Goal: Task Accomplishment & Management: Complete application form

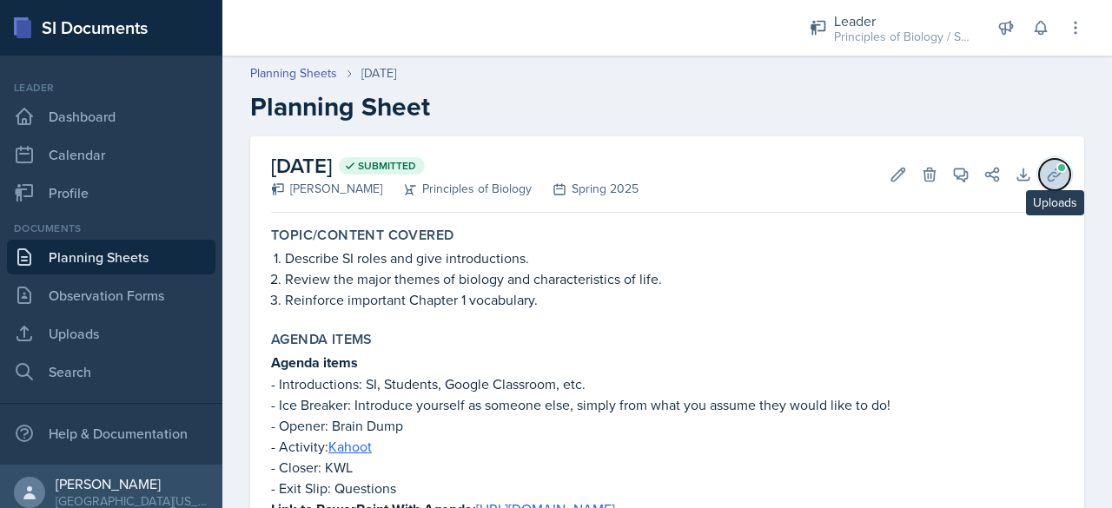
click at [1046, 175] on icon at bounding box center [1054, 174] width 17 height 17
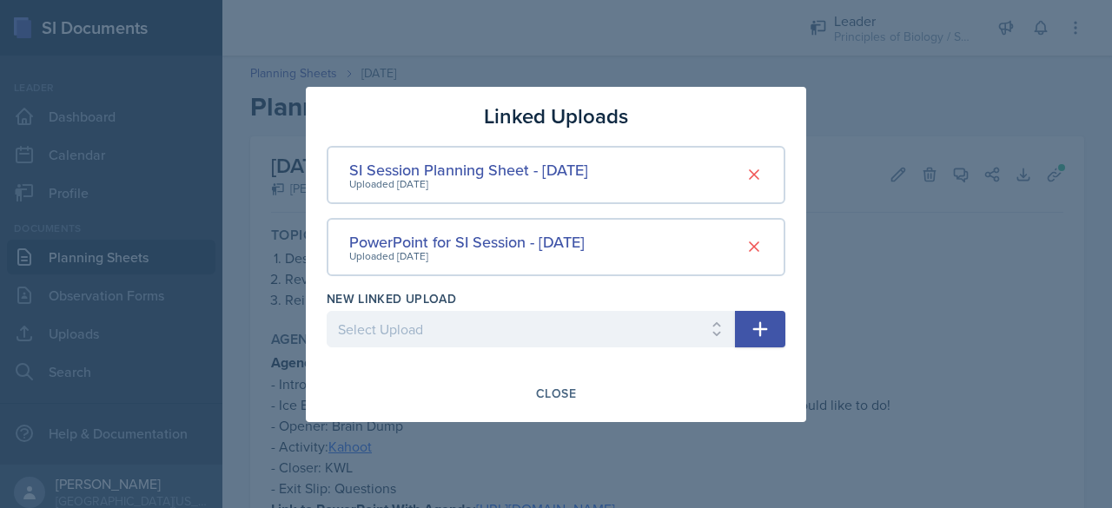
click at [844, 281] on div at bounding box center [556, 254] width 1112 height 508
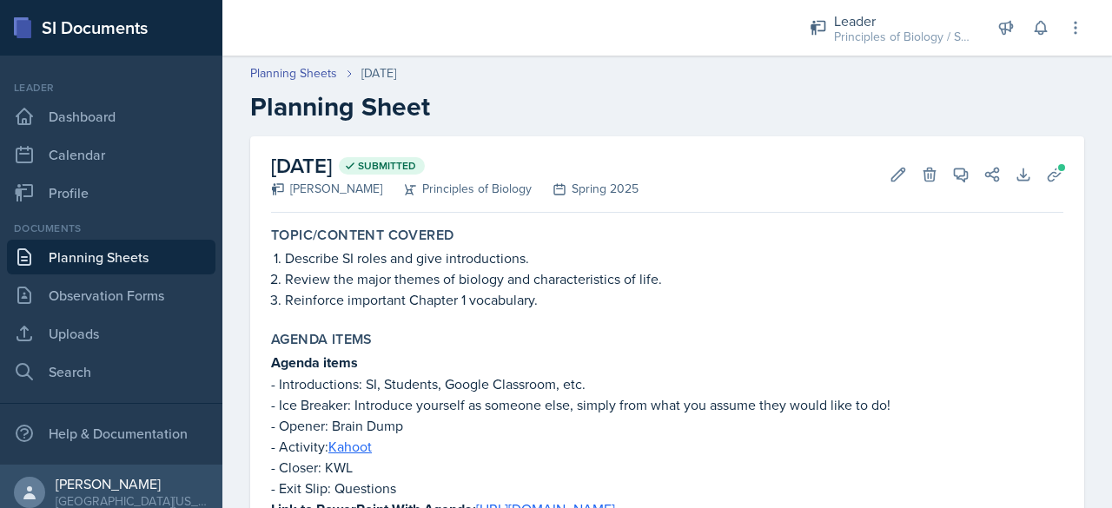
click at [143, 255] on link "Planning Sheets" at bounding box center [111, 257] width 208 height 35
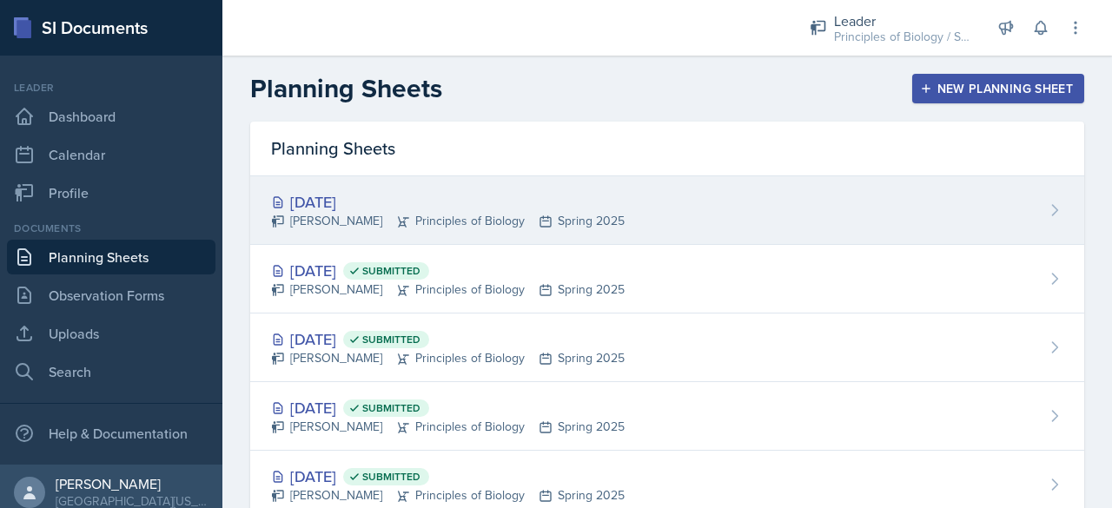
click at [342, 211] on div "Sep 3rd, 2025" at bounding box center [448, 201] width 354 height 23
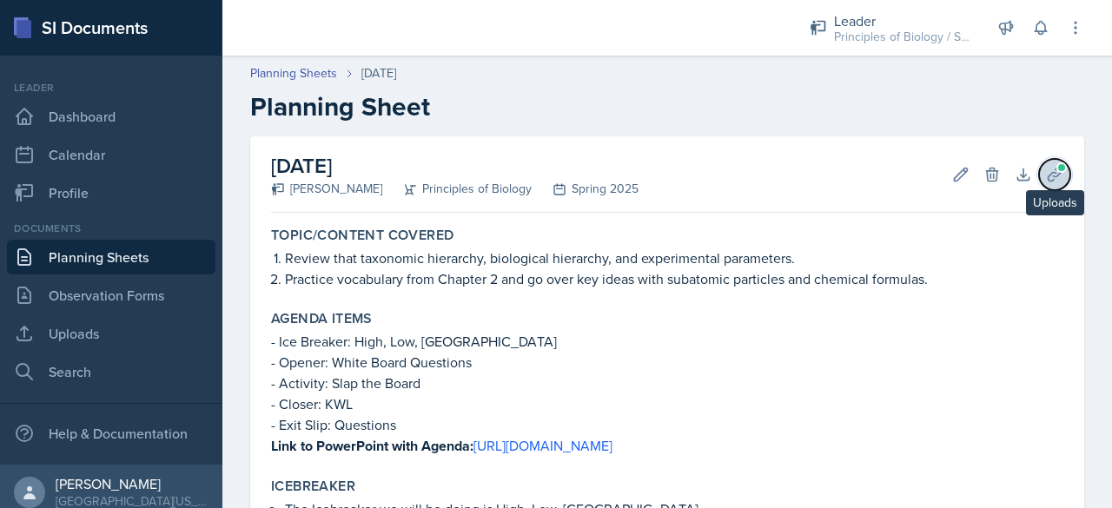
click at [1046, 171] on icon at bounding box center [1054, 174] width 17 height 17
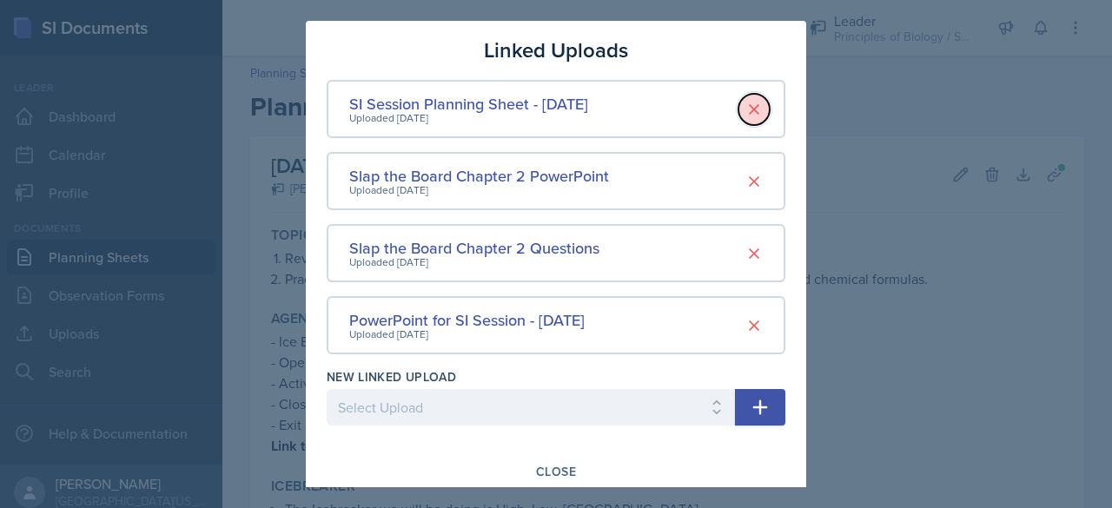
click at [745, 101] on icon at bounding box center [753, 109] width 17 height 17
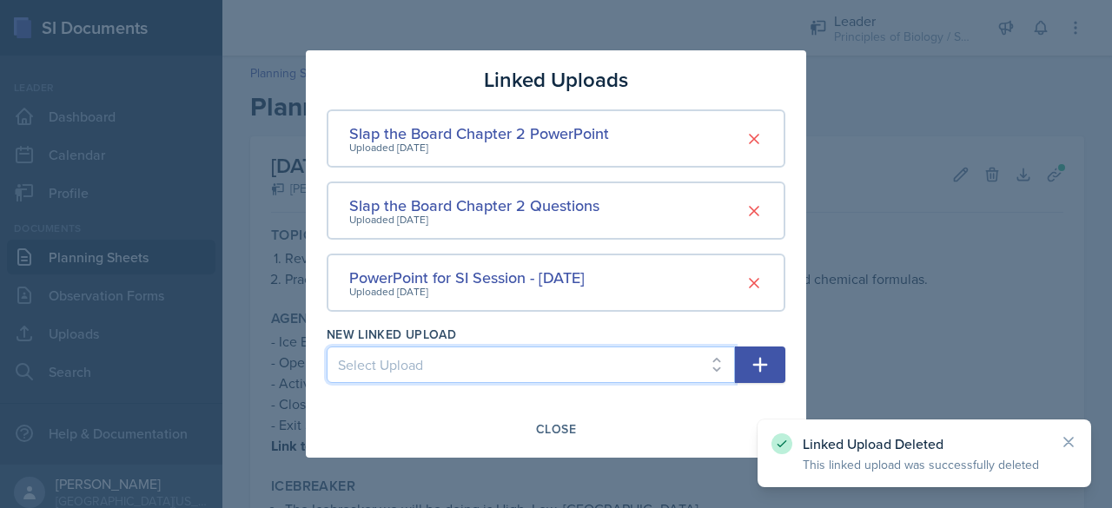
click at [507, 371] on select "Select Upload SI Session PowerPoint - January 21 2025 SI Session Planning Sheet…" at bounding box center [531, 365] width 408 height 36
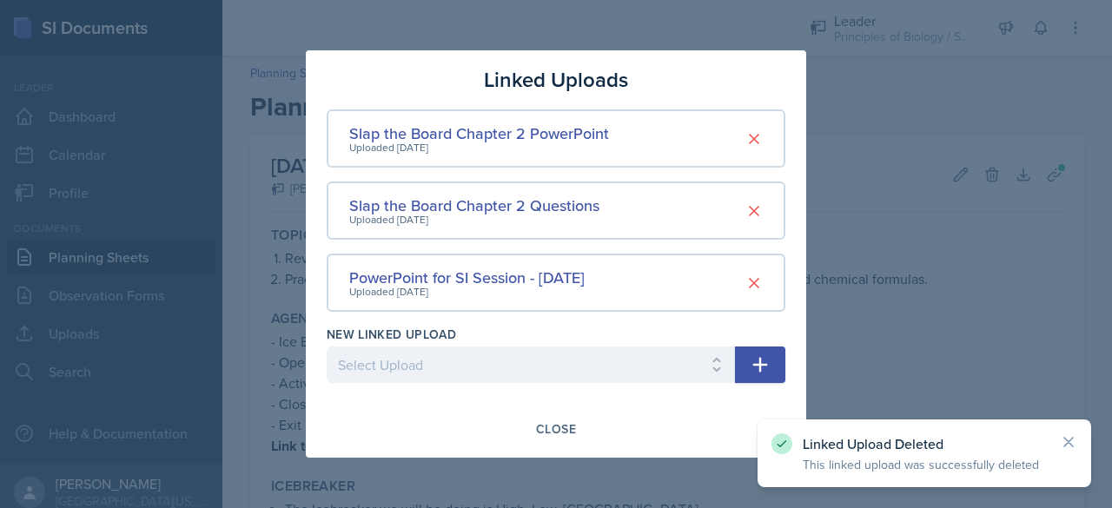
click at [894, 328] on div at bounding box center [556, 254] width 1112 height 508
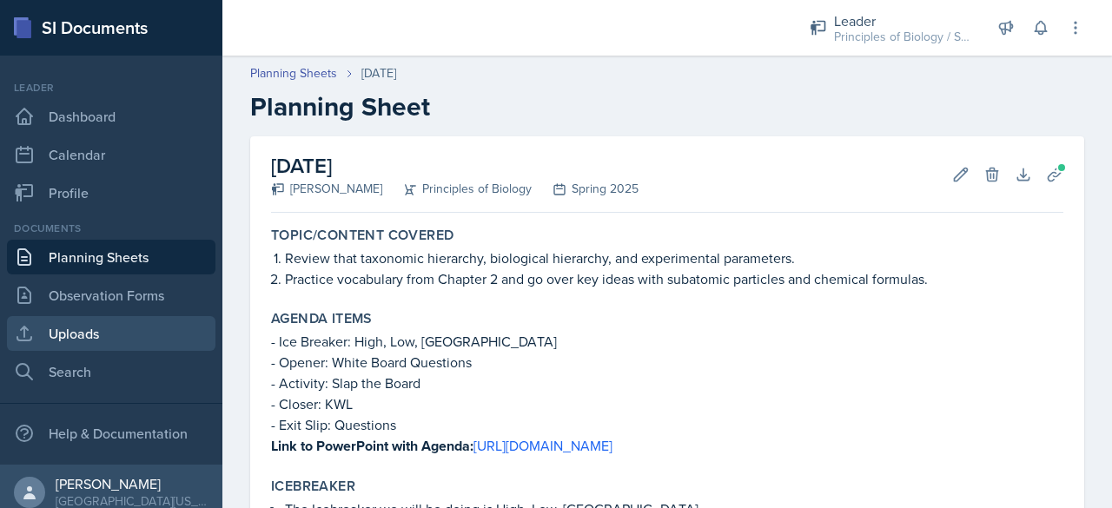
click at [65, 337] on link "Uploads" at bounding box center [111, 333] width 208 height 35
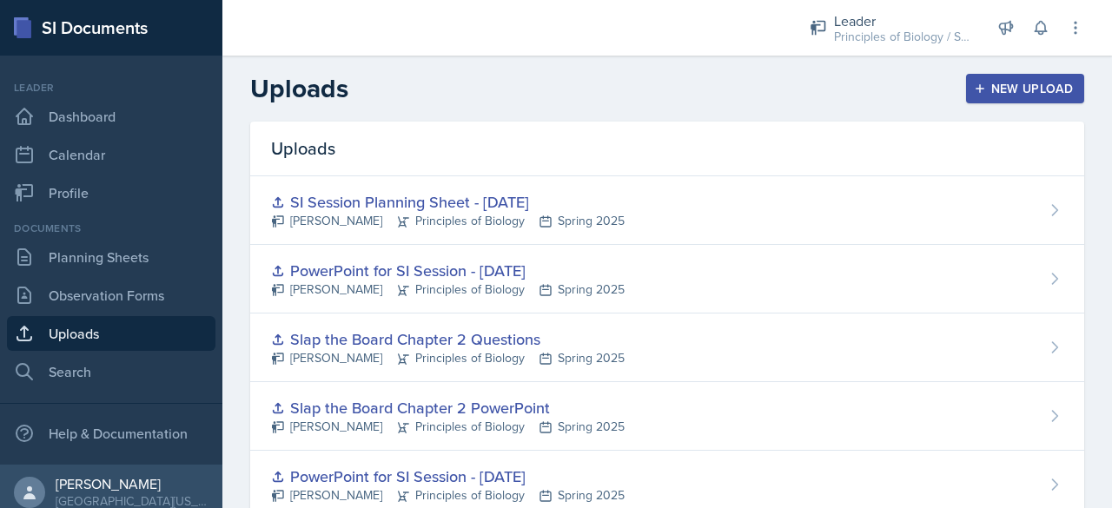
drag, startPoint x: 946, startPoint y: 211, endPoint x: 1037, endPoint y: 213, distance: 91.2
click at [1046, 213] on icon at bounding box center [1054, 210] width 17 height 17
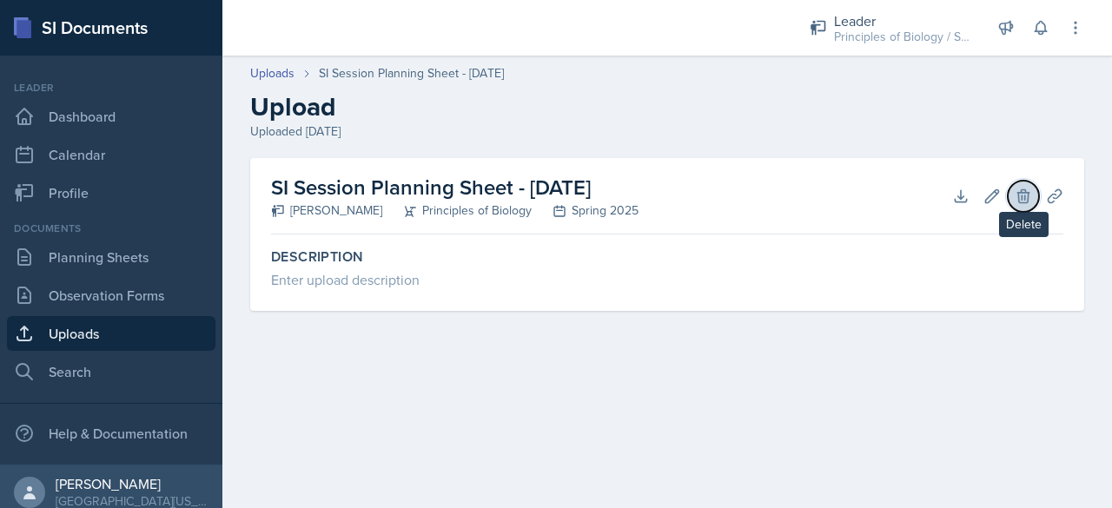
click at [1018, 201] on icon at bounding box center [1022, 195] width 11 height 13
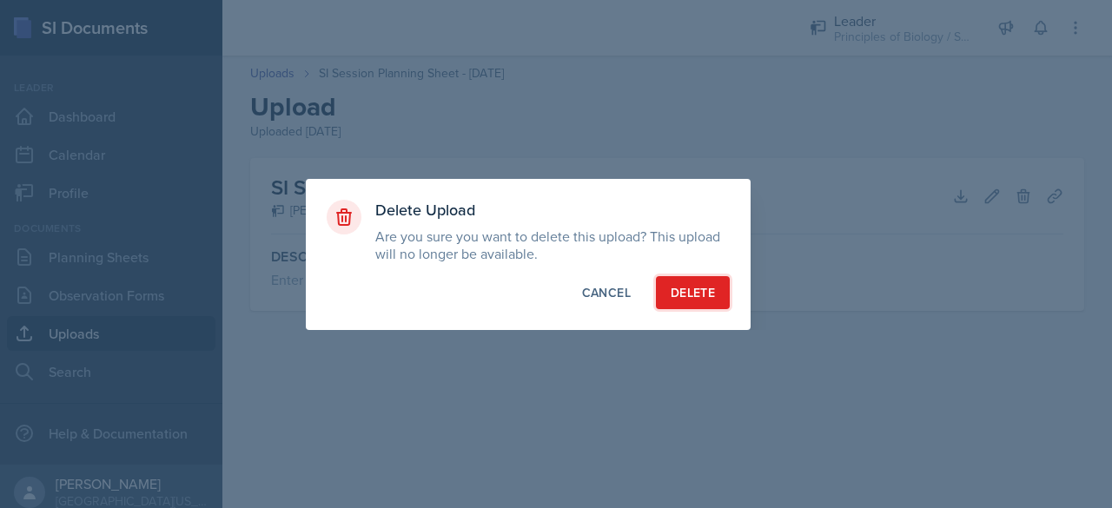
click at [684, 296] on div "Delete" at bounding box center [693, 292] width 44 height 17
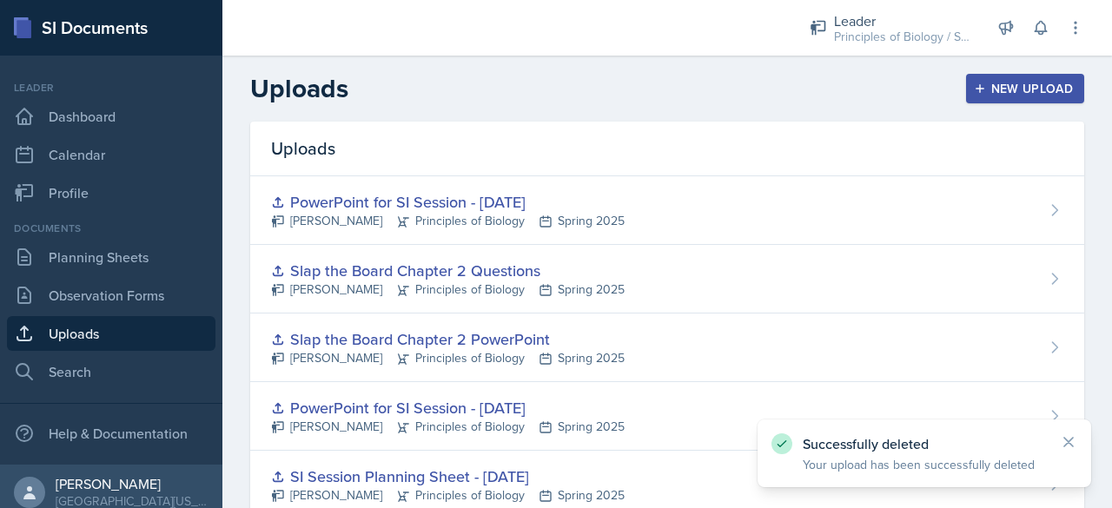
click at [989, 82] on div "New Upload" at bounding box center [1025, 89] width 96 height 14
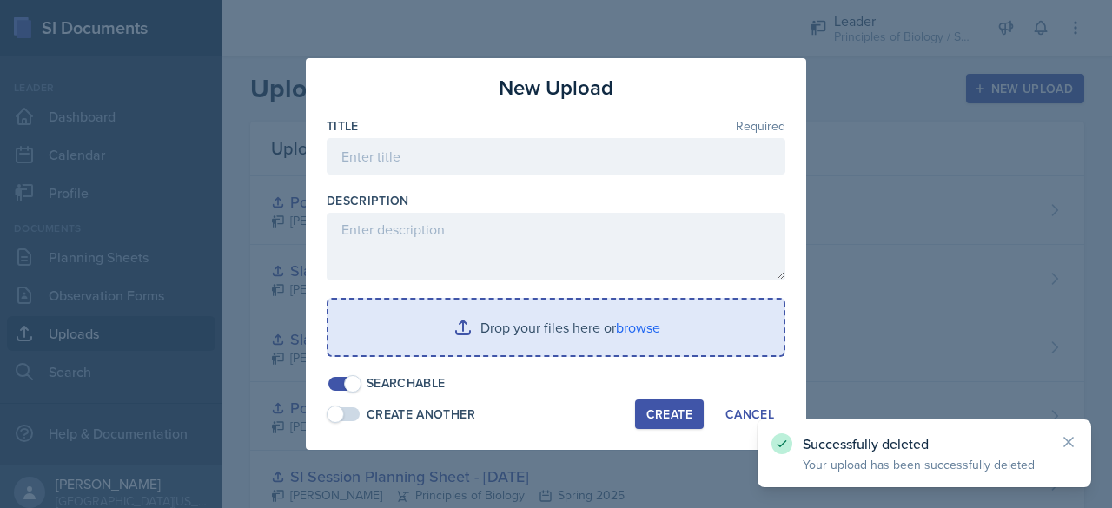
click at [612, 315] on input "file" at bounding box center [555, 328] width 455 height 56
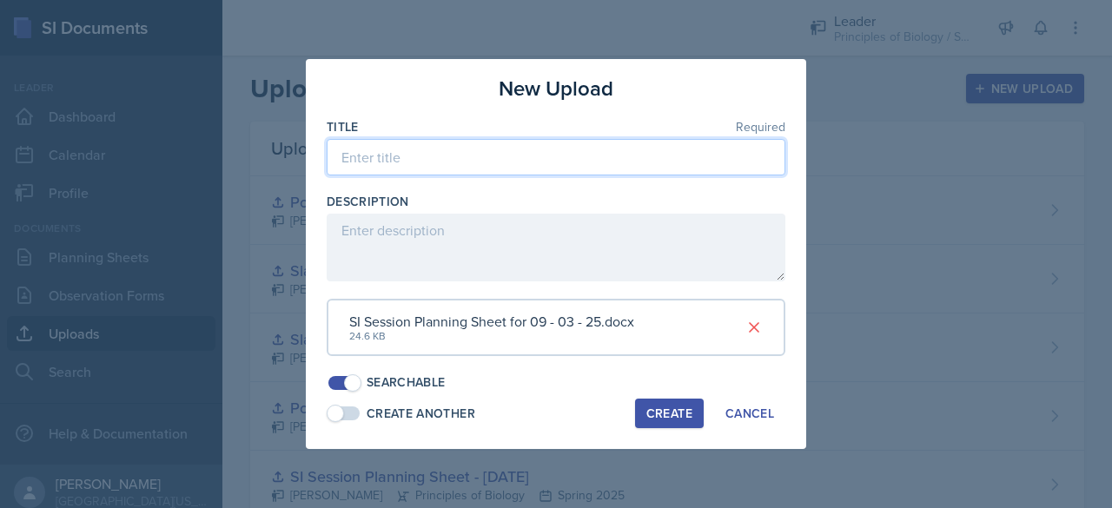
click at [462, 160] on input at bounding box center [556, 157] width 459 height 36
type input "SI Session Planning Sheet - 09/03/2025"
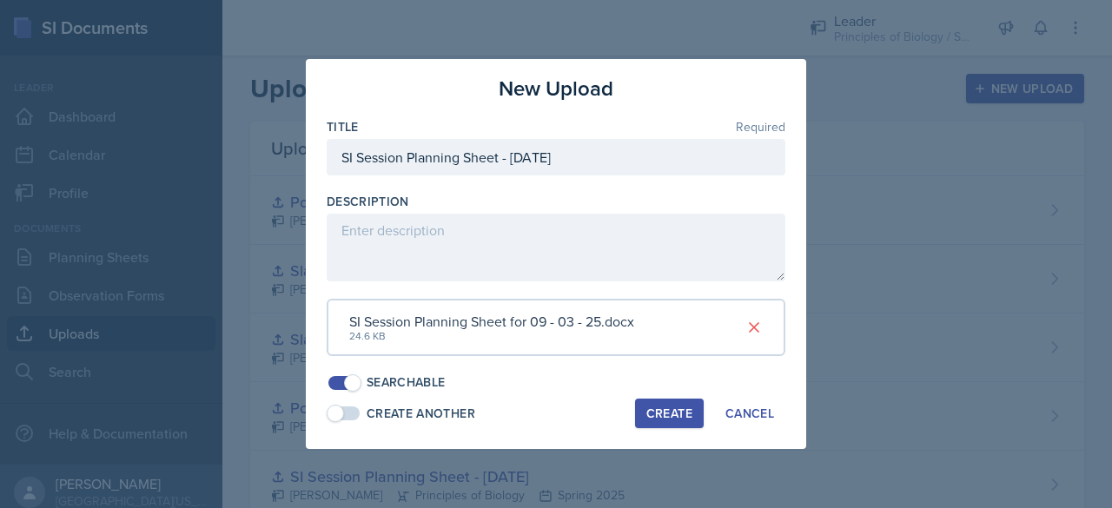
click at [660, 421] on button "Create" at bounding box center [669, 414] width 69 height 30
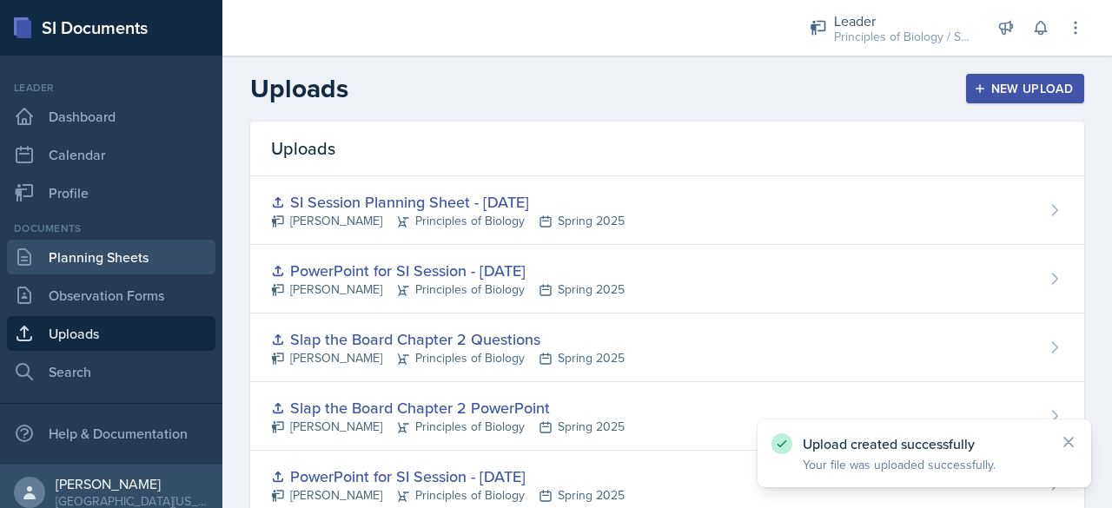
click at [106, 267] on link "Planning Sheets" at bounding box center [111, 257] width 208 height 35
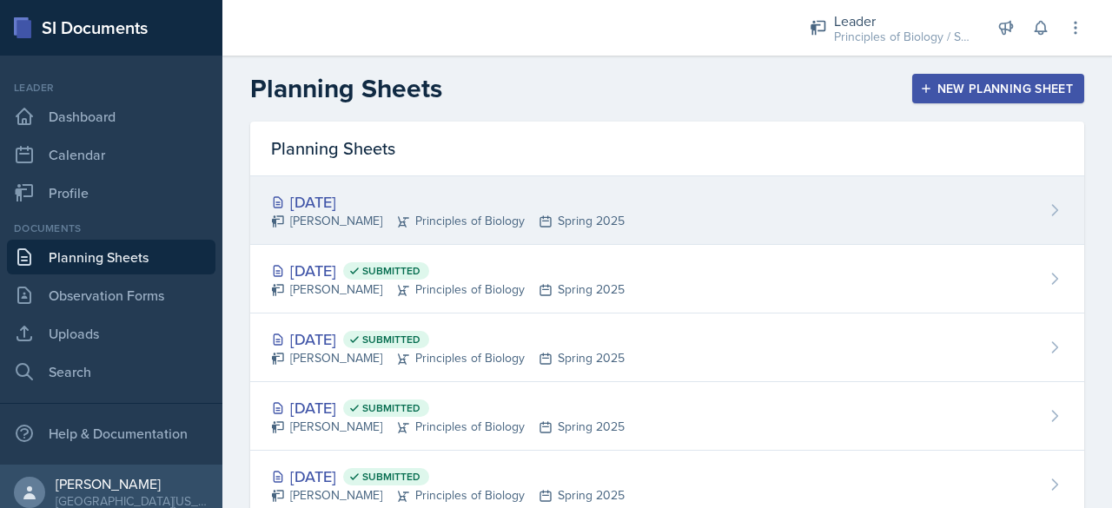
click at [406, 201] on div "Sep 3rd, 2025" at bounding box center [448, 201] width 354 height 23
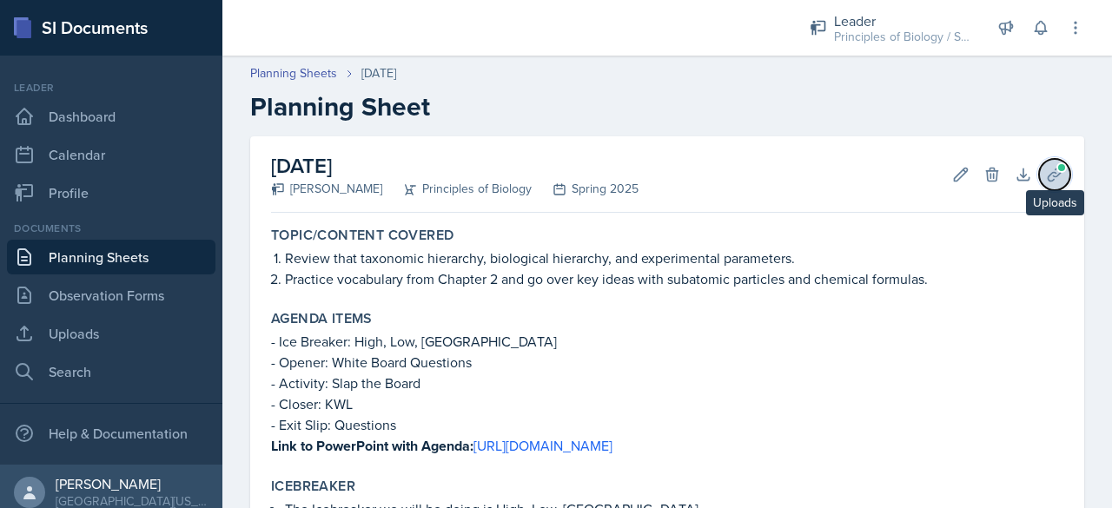
click at [1046, 169] on icon at bounding box center [1054, 174] width 17 height 17
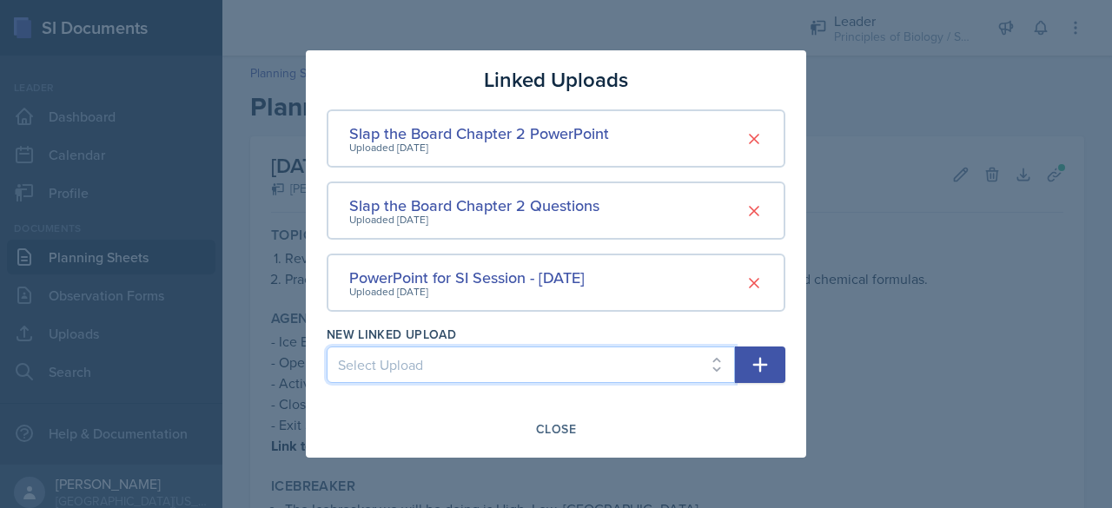
click at [630, 358] on select "Select Upload SI Session PowerPoint - January 21 2025 SI Session Planning Sheet…" at bounding box center [531, 365] width 408 height 36
select select "2b443b59-ec9a-4eeb-8b5f-01d8403e7d25"
click at [327, 347] on select "Select Upload SI Session PowerPoint - January 21 2025 SI Session Planning Sheet…" at bounding box center [531, 365] width 408 height 36
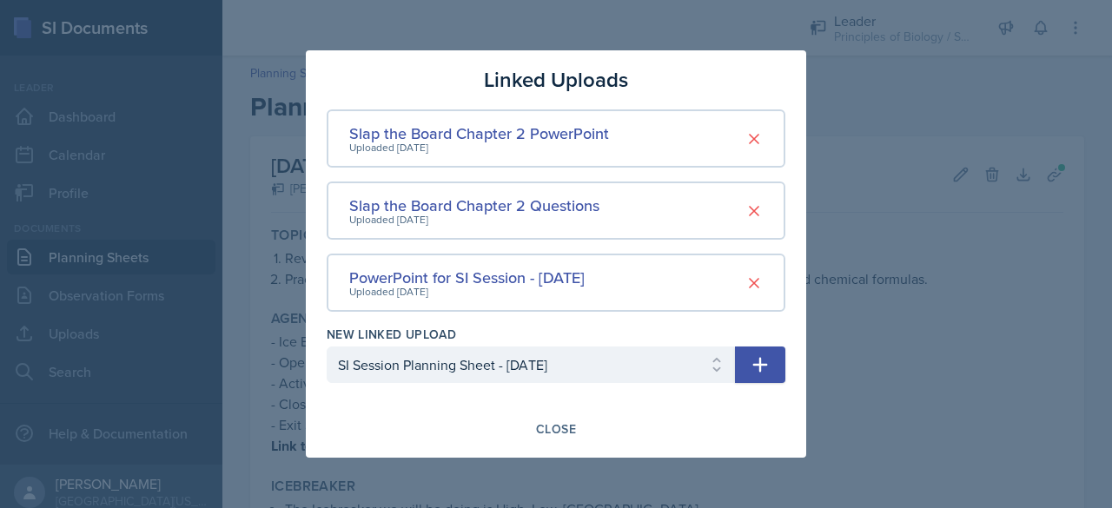
click at [766, 367] on icon "button" at bounding box center [760, 364] width 21 height 21
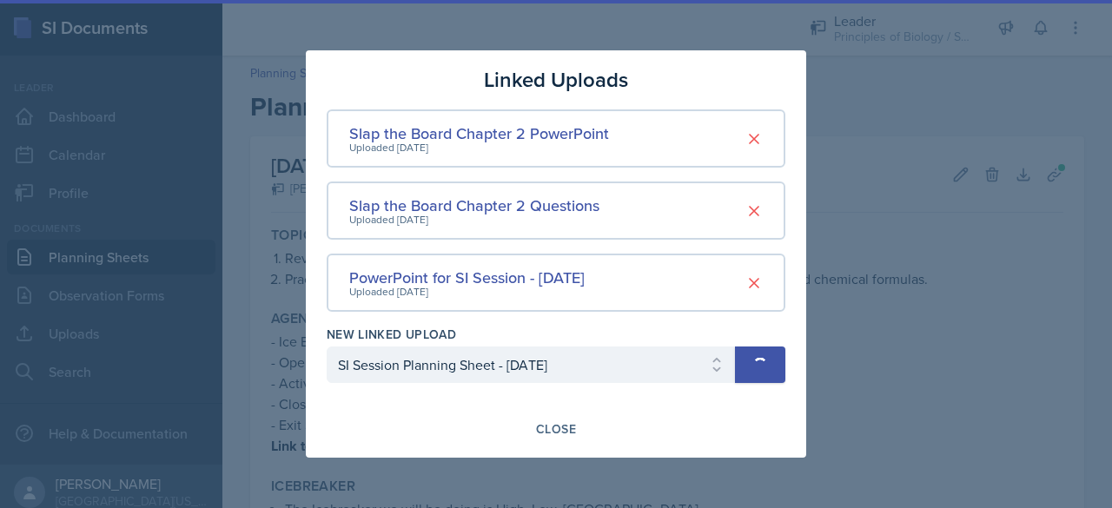
select select
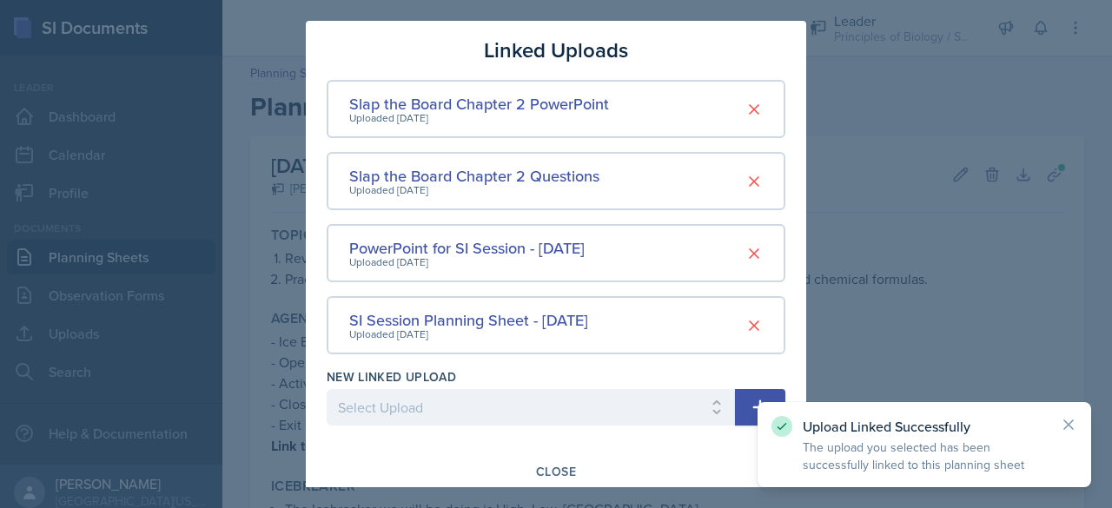
click at [930, 92] on div at bounding box center [556, 254] width 1112 height 508
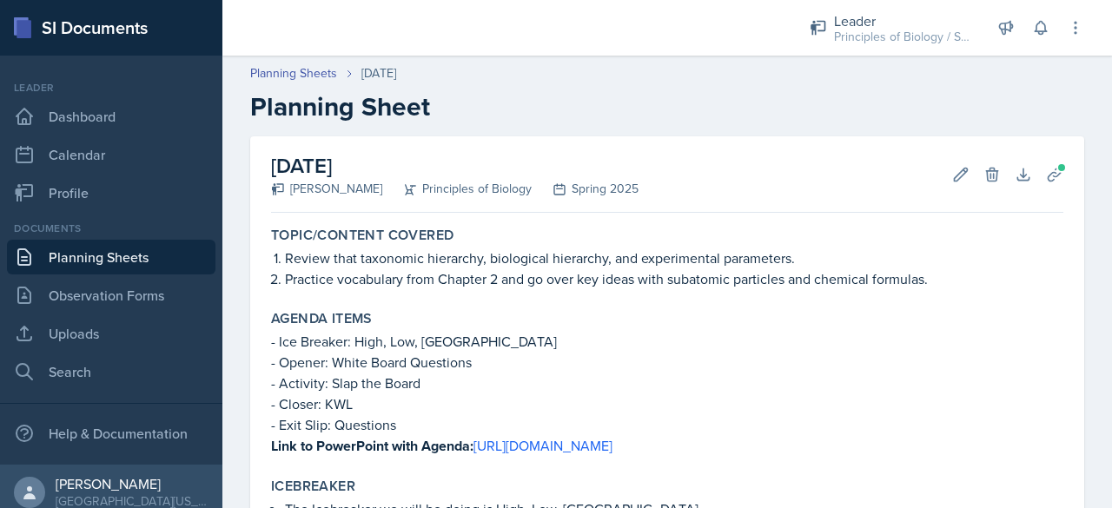
click at [161, 267] on link "Planning Sheets" at bounding box center [111, 257] width 208 height 35
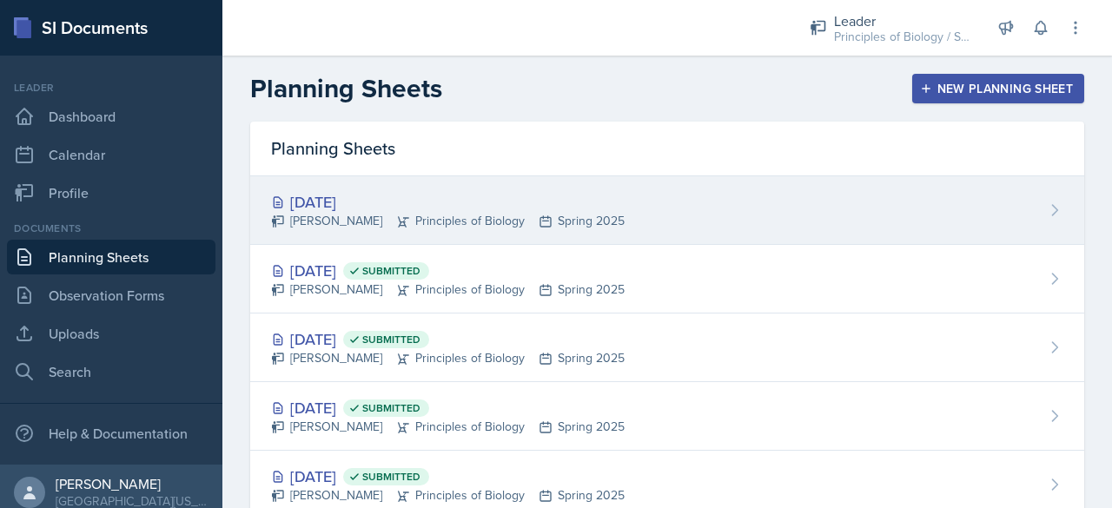
click at [344, 202] on div "Sep 3rd, 2025" at bounding box center [448, 201] width 354 height 23
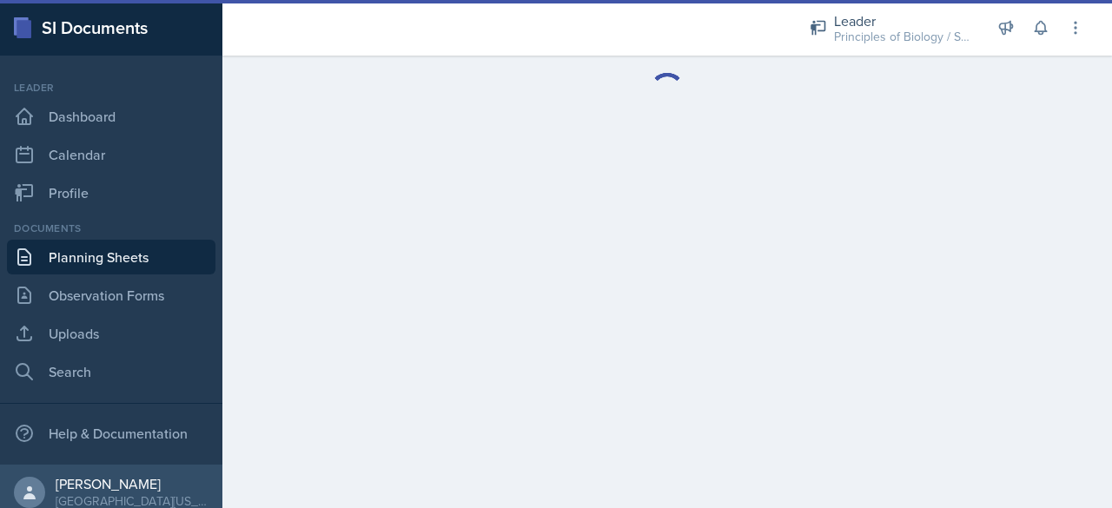
click at [493, 319] on main at bounding box center [667, 282] width 890 height 453
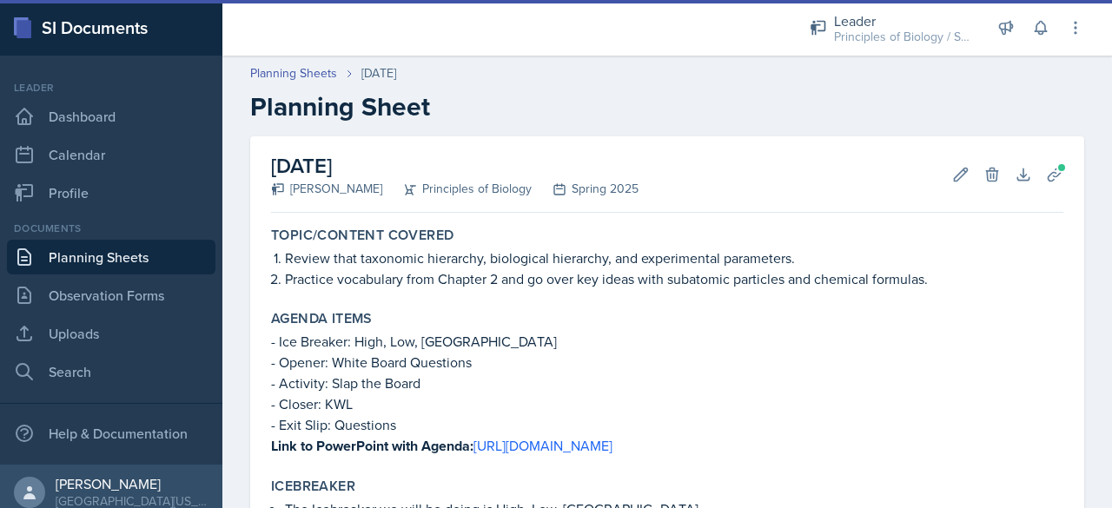
click at [493, 319] on div "Agenda items" at bounding box center [667, 318] width 792 height 17
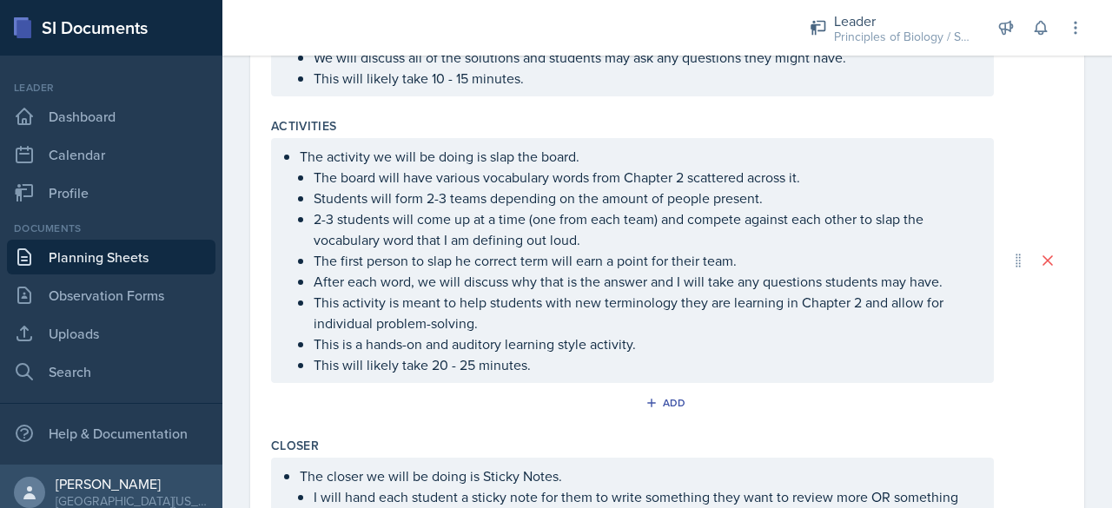
scroll to position [1020, 0]
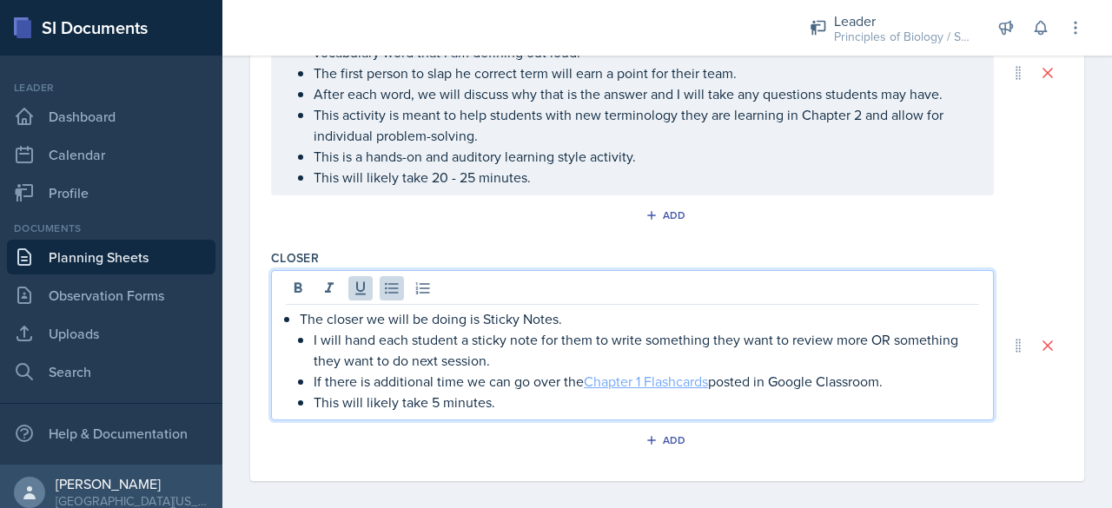
click at [688, 372] on link "Chapter 1 Flashcards" at bounding box center [646, 381] width 124 height 19
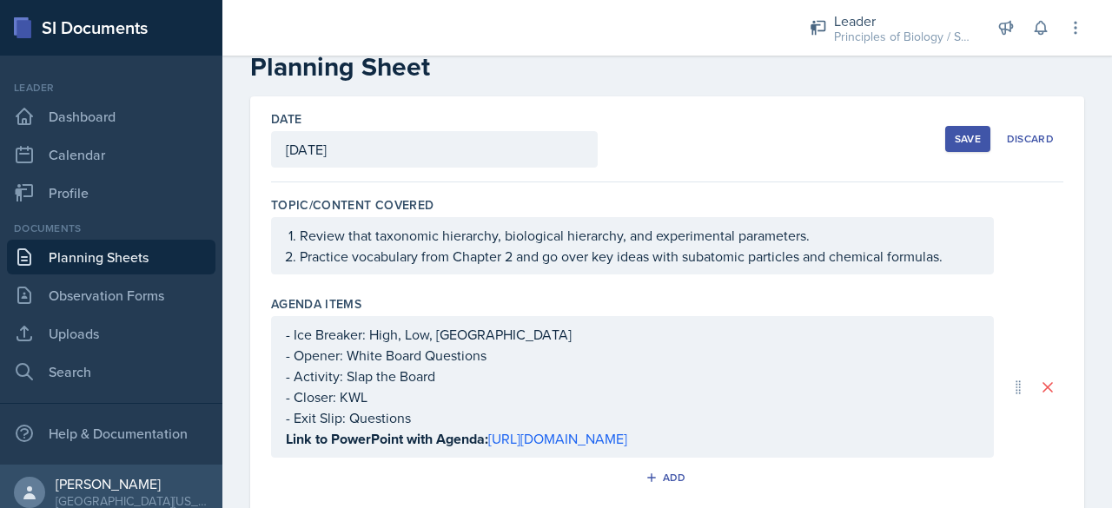
scroll to position [0, 0]
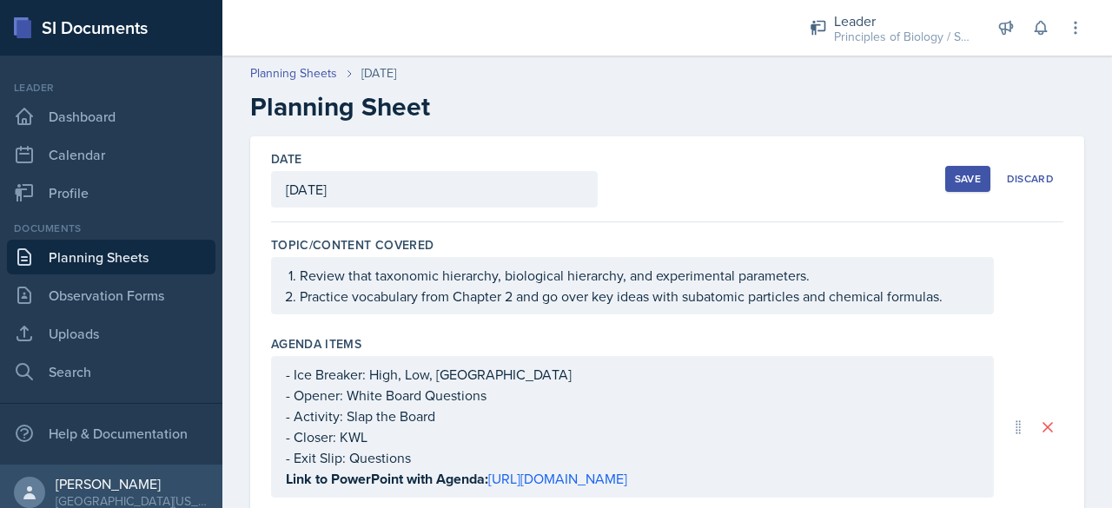
click at [945, 181] on button "Save" at bounding box center [967, 179] width 45 height 26
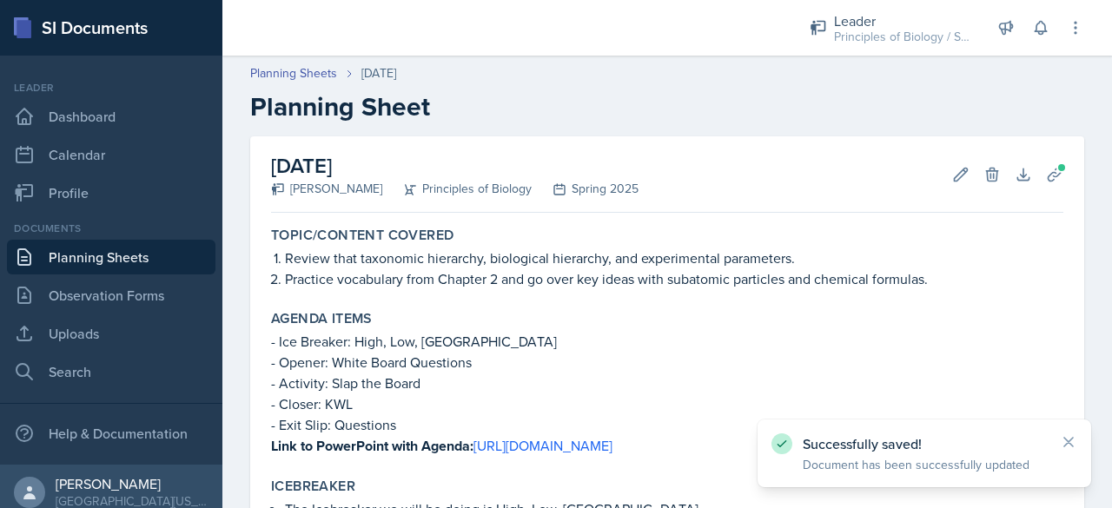
click at [161, 254] on link "Planning Sheets" at bounding box center [111, 257] width 208 height 35
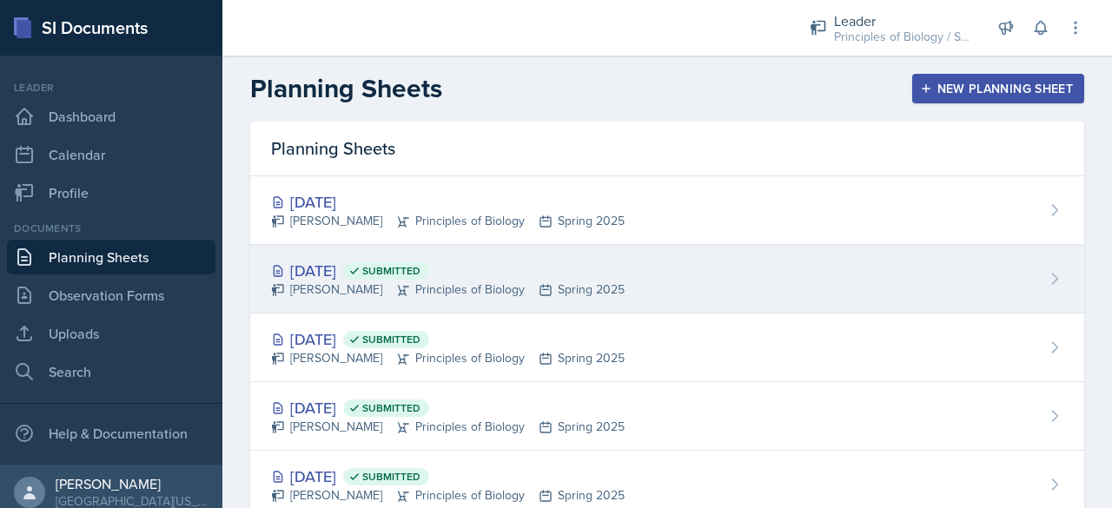
click at [346, 272] on div "Aug 28th, 2025 Submitted" at bounding box center [448, 270] width 354 height 23
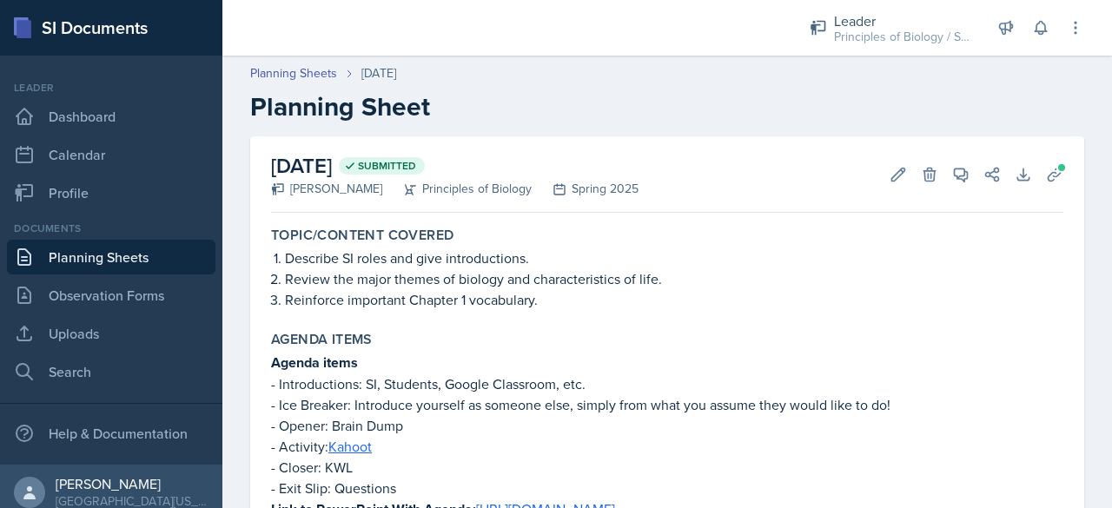
scroll to position [705, 0]
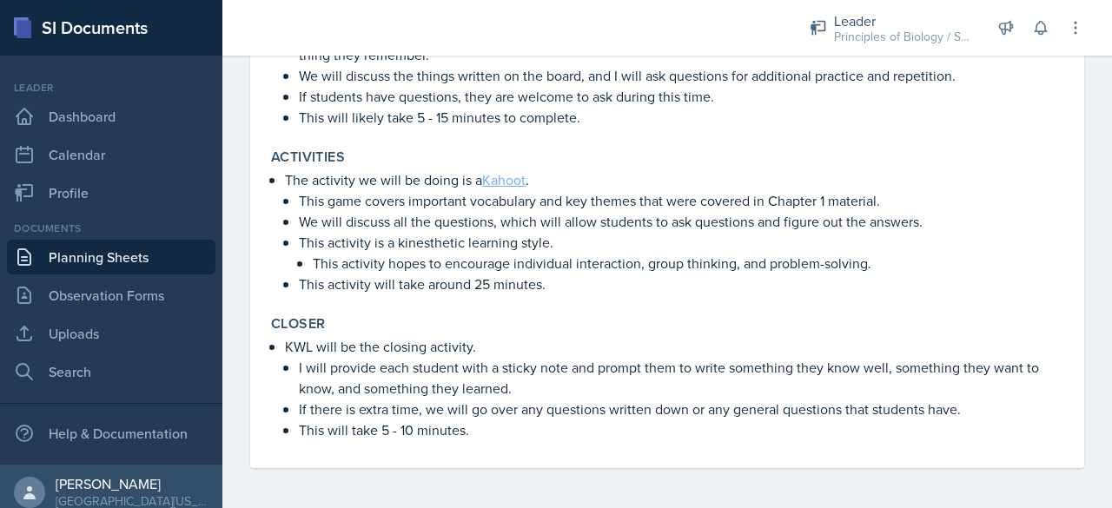
click at [506, 182] on link "Kahoot" at bounding box center [503, 179] width 43 height 19
click at [161, 265] on link "Planning Sheets" at bounding box center [111, 257] width 208 height 35
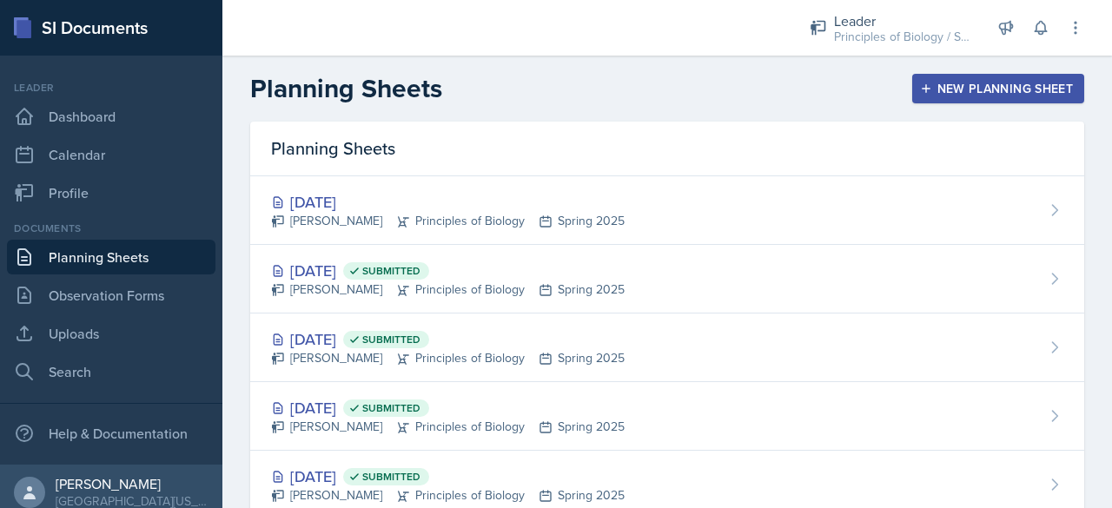
click at [936, 89] on div "New Planning Sheet" at bounding box center [997, 89] width 149 height 14
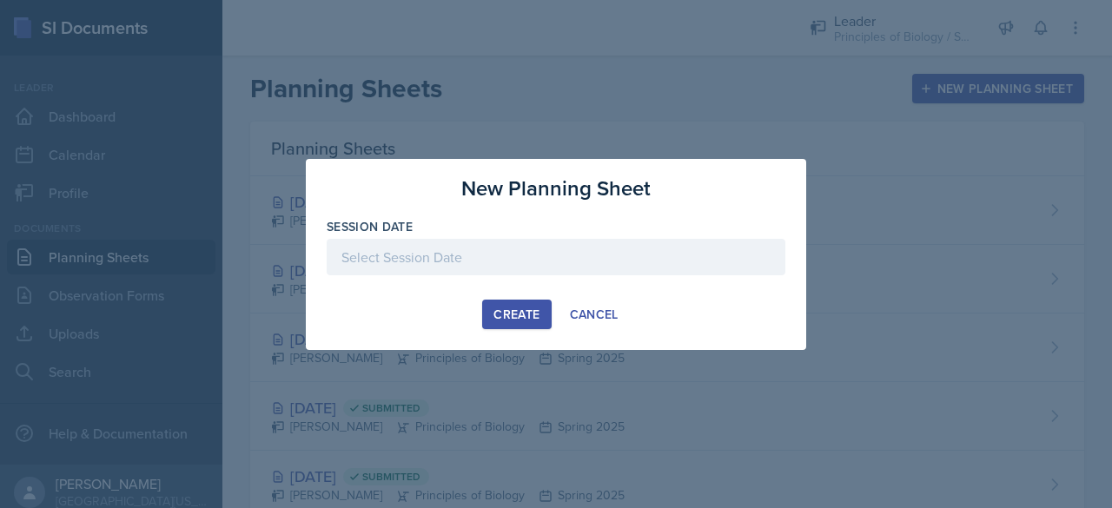
click at [571, 245] on div at bounding box center [556, 257] width 459 height 36
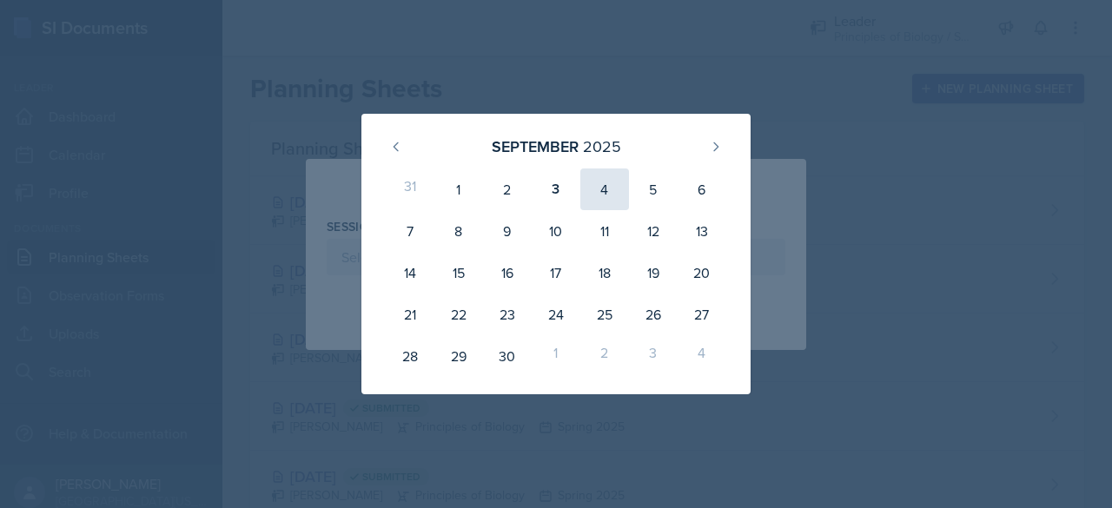
click at [600, 203] on div "4" at bounding box center [604, 190] width 49 height 42
type input "September 4th, 2025"
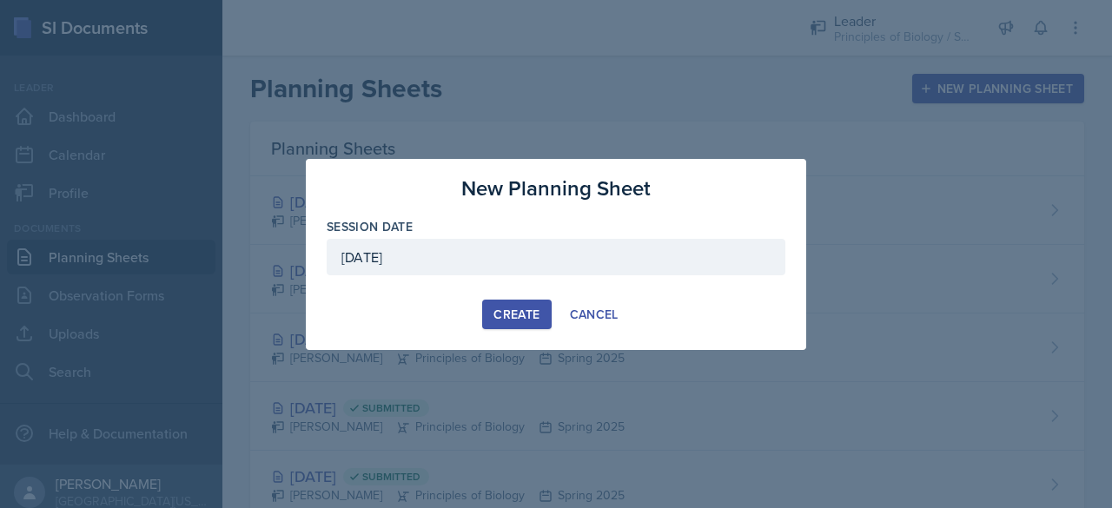
click at [511, 321] on div "Create" at bounding box center [516, 315] width 46 height 14
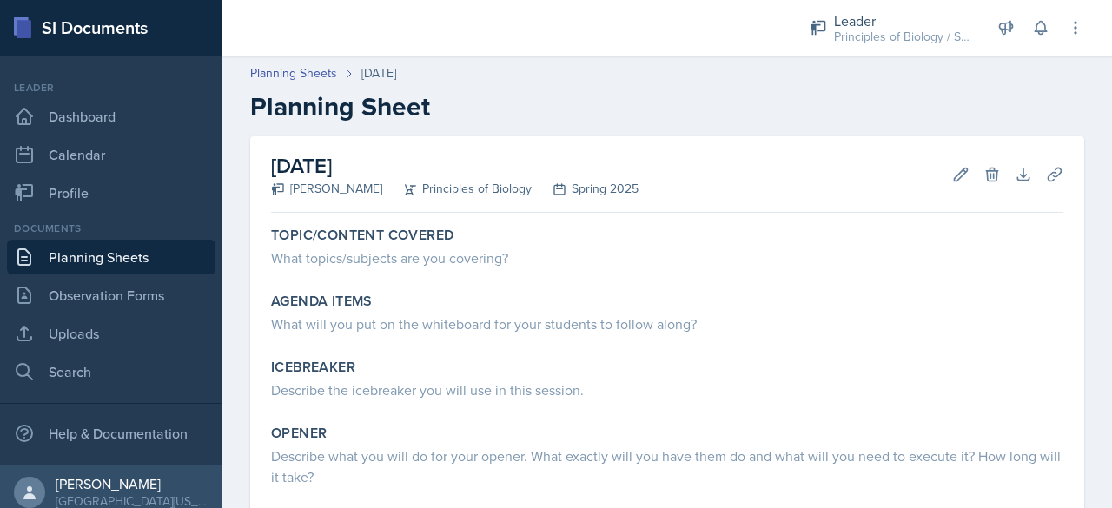
click at [160, 250] on link "Planning Sheets" at bounding box center [111, 257] width 208 height 35
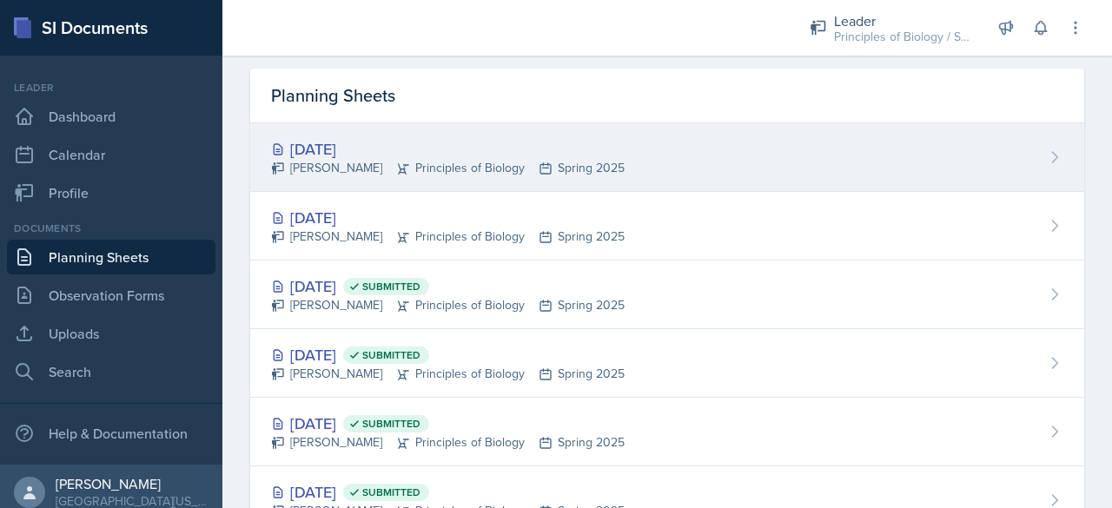
scroll to position [54, 0]
